Goal: Information Seeking & Learning: Learn about a topic

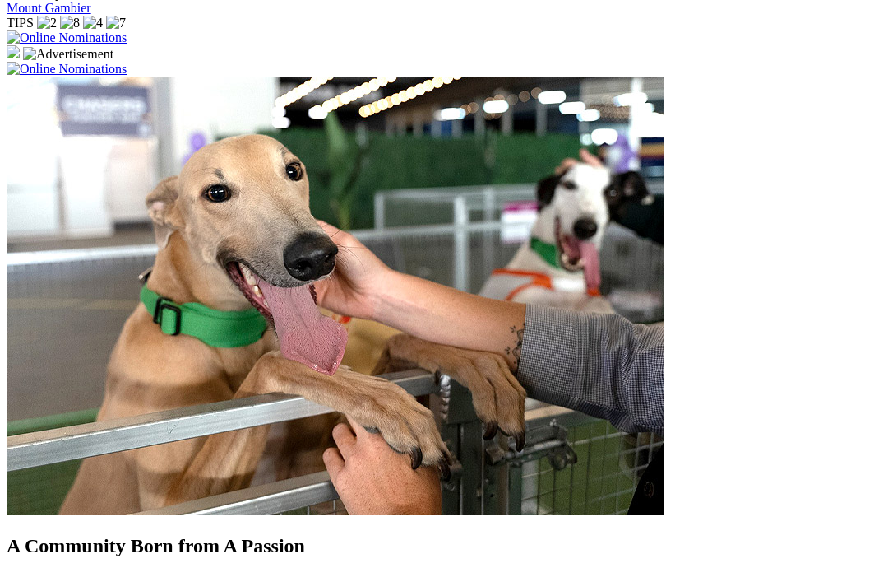
scroll to position [1300, 0]
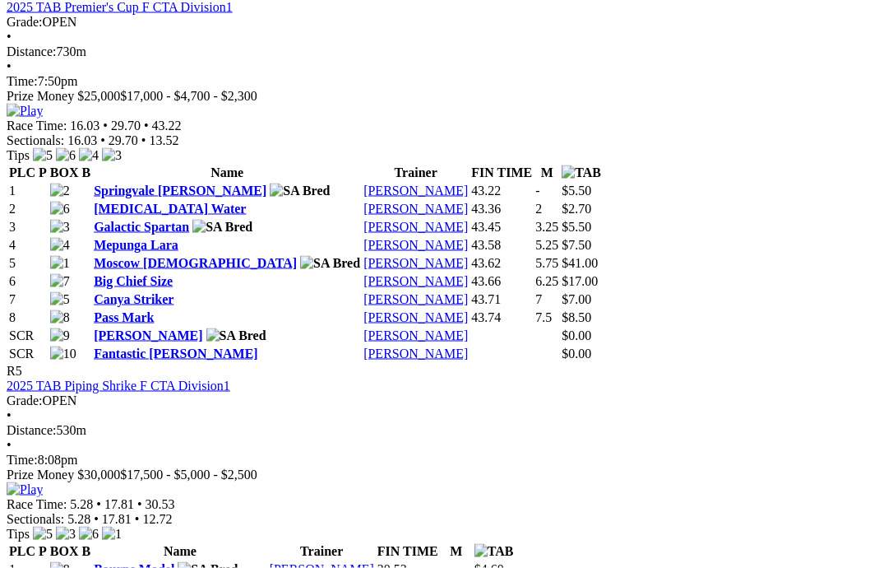
scroll to position [1842, 0]
